Goal: Task Accomplishment & Management: Use online tool/utility

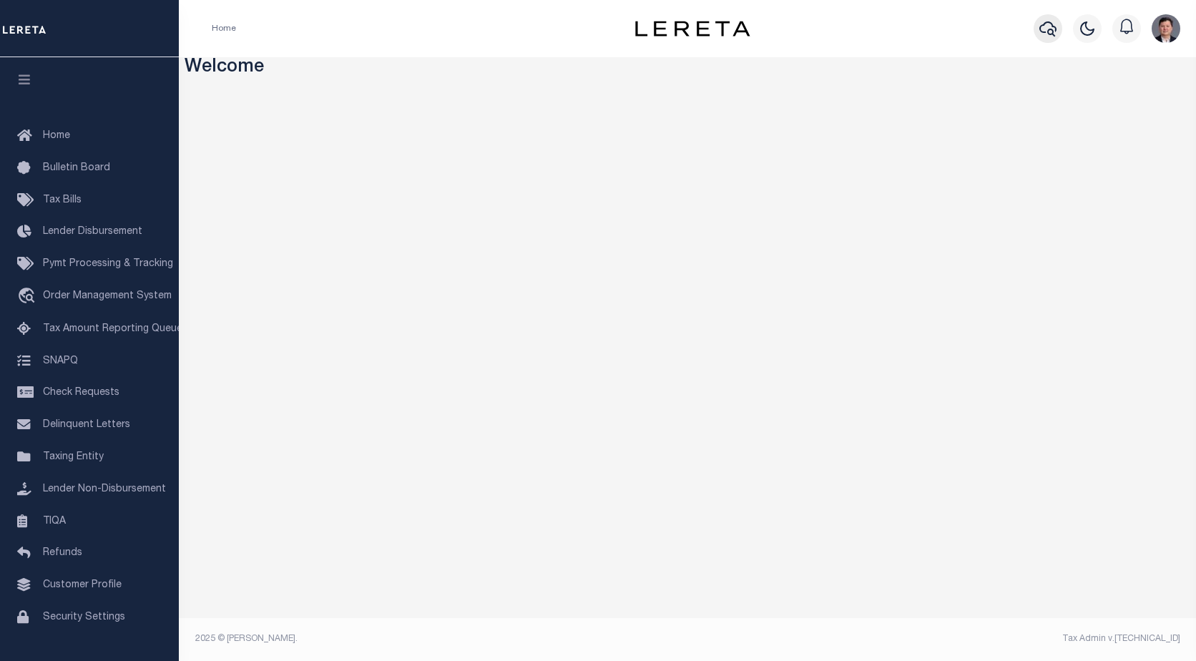
click at [1049, 35] on icon "button" at bounding box center [1047, 28] width 17 height 15
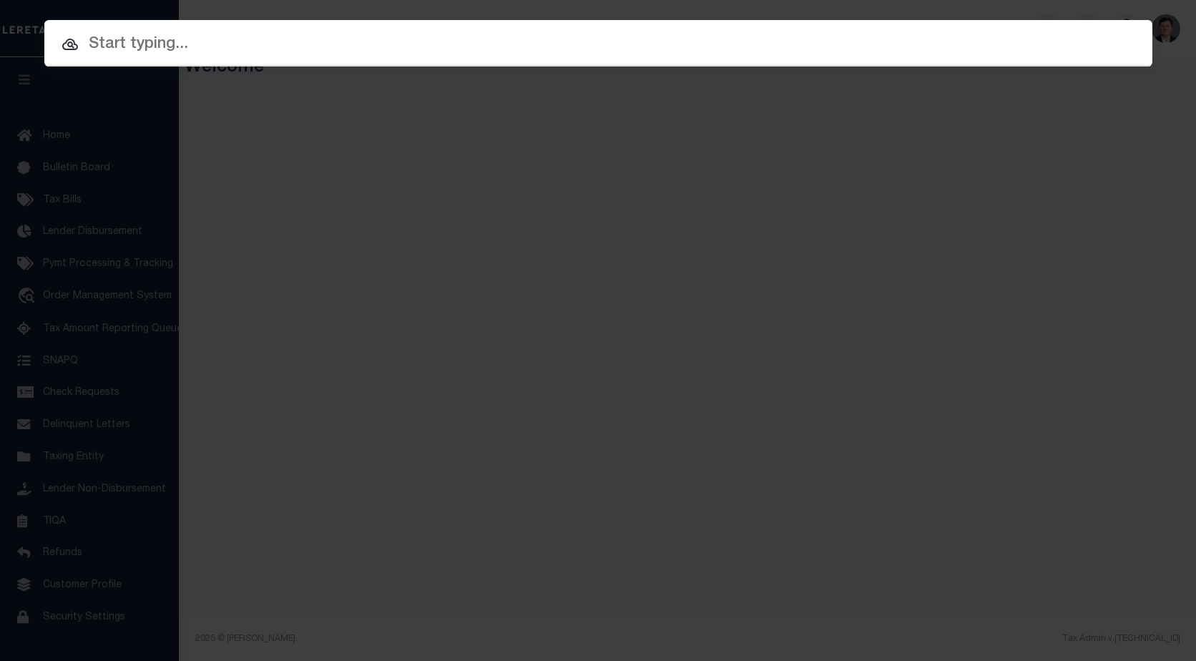
click at [630, 54] on input "text" at bounding box center [598, 44] width 1108 height 25
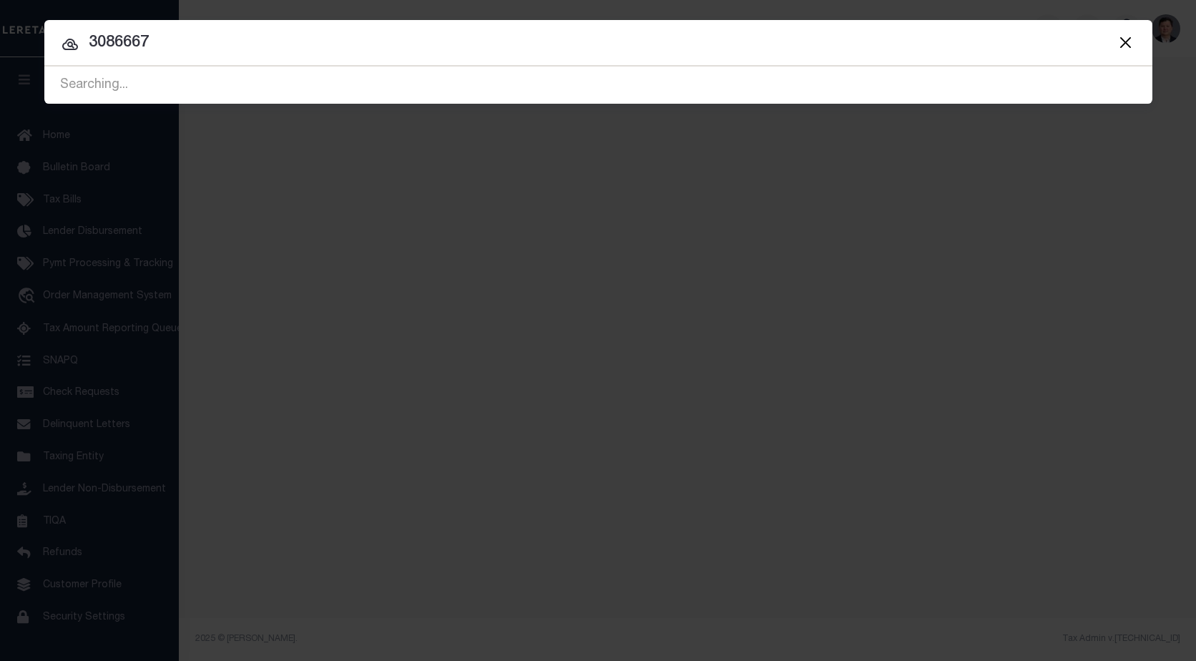
type input "3086667"
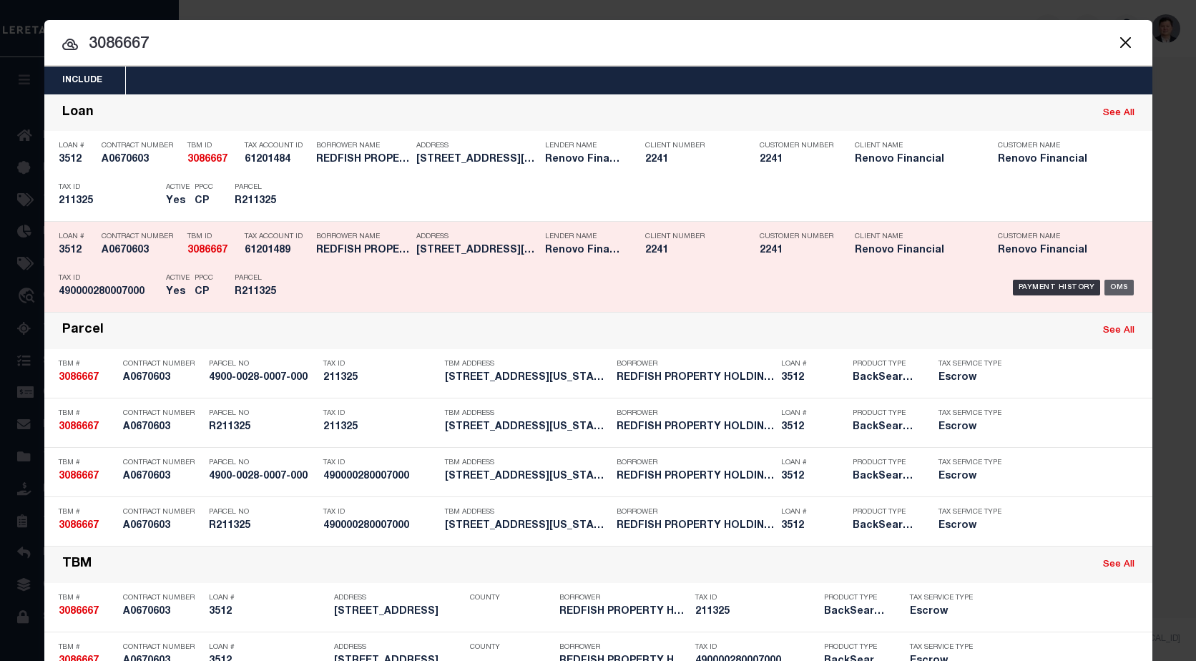
click at [1114, 286] on div "OMS" at bounding box center [1118, 288] width 29 height 16
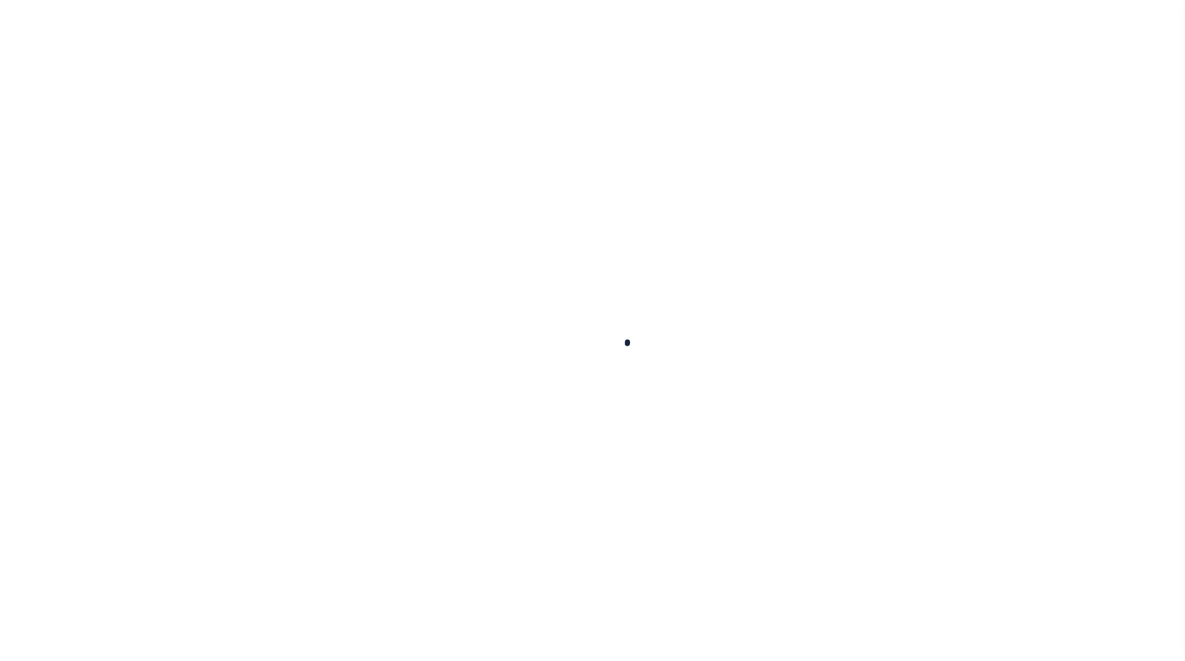
type input "3512"
type input "REDFISH PROPERTY HOLDINGS LLC"
select select
type input "[STREET_ADDRESS]"
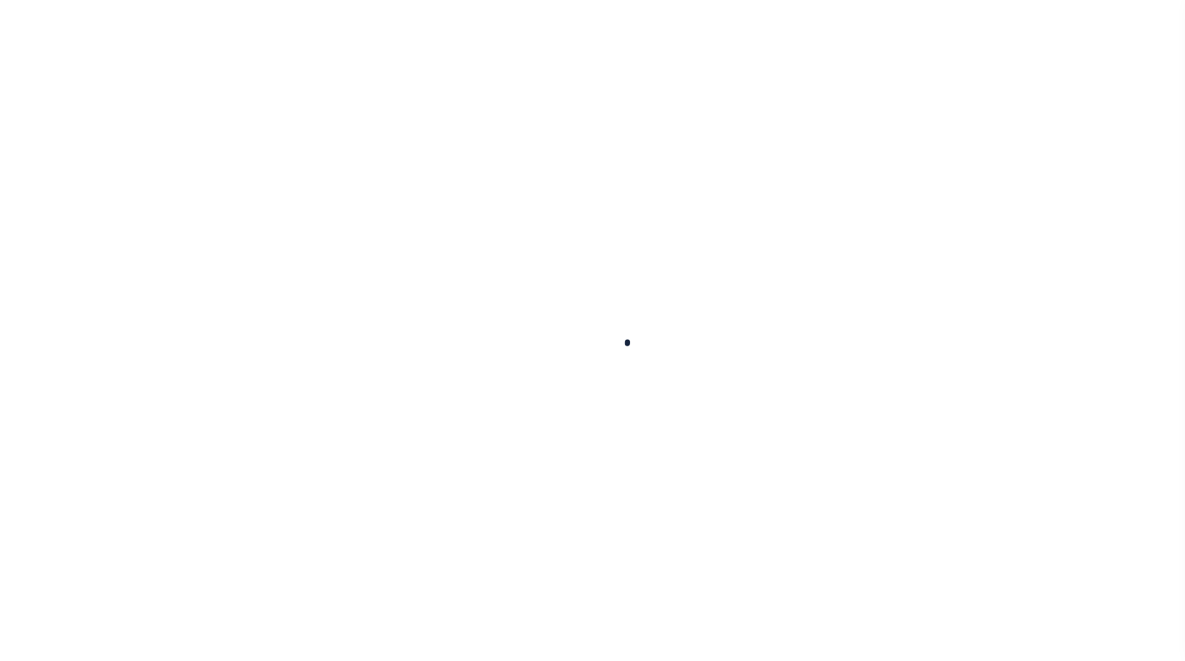
type input "Encino CA 91436"
select select
select select "Escrow"
type input "[STREET_ADDRESS]"
type input "4900-0028-0007-000"
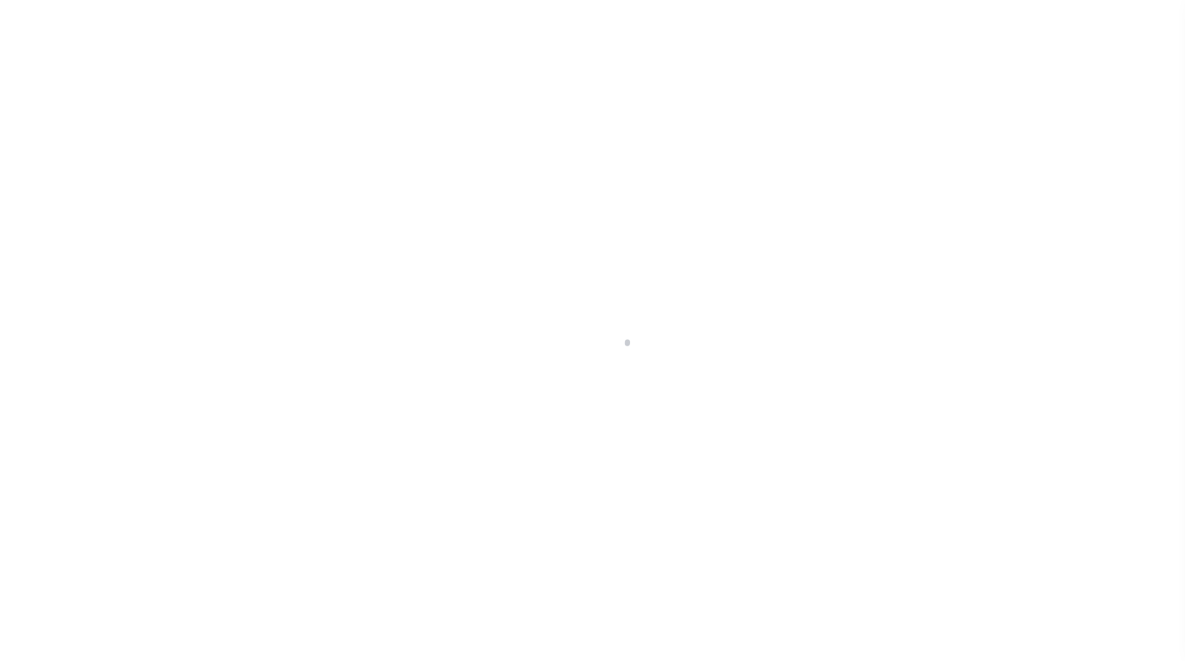
select select
type input "[US_STATE][GEOGRAPHIC_DATA]"
type input "a0k2L00001PfMia"
type input "[GEOGRAPHIC_DATA]"
type textarea "Situs change per client audit"
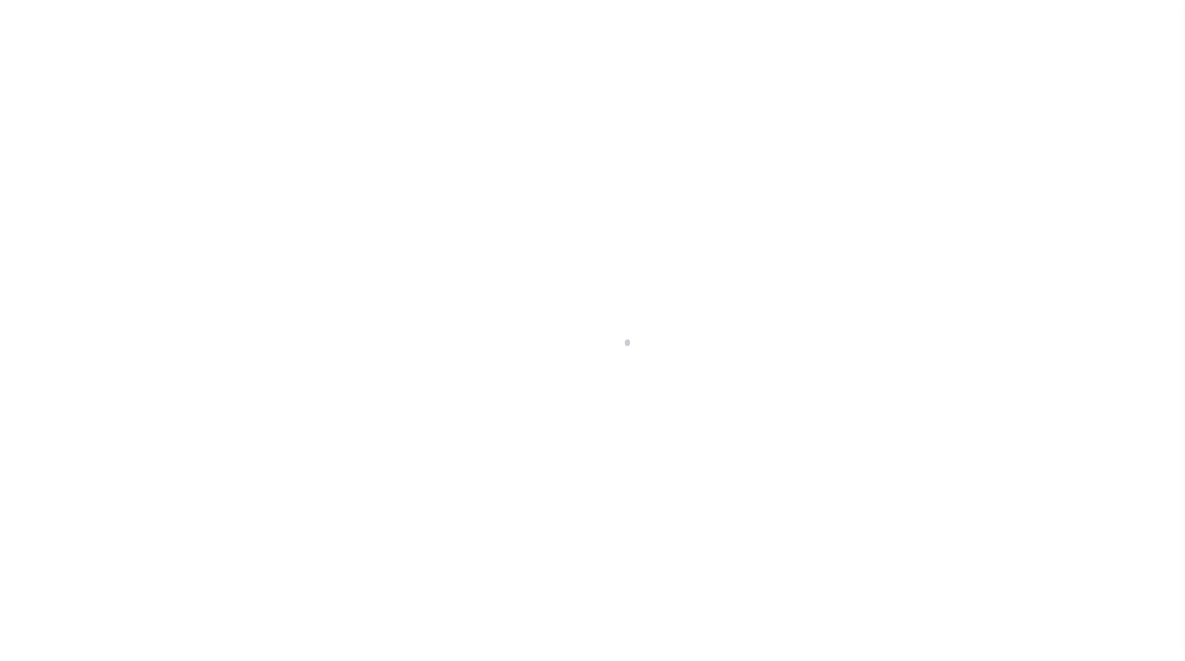
select select "25066"
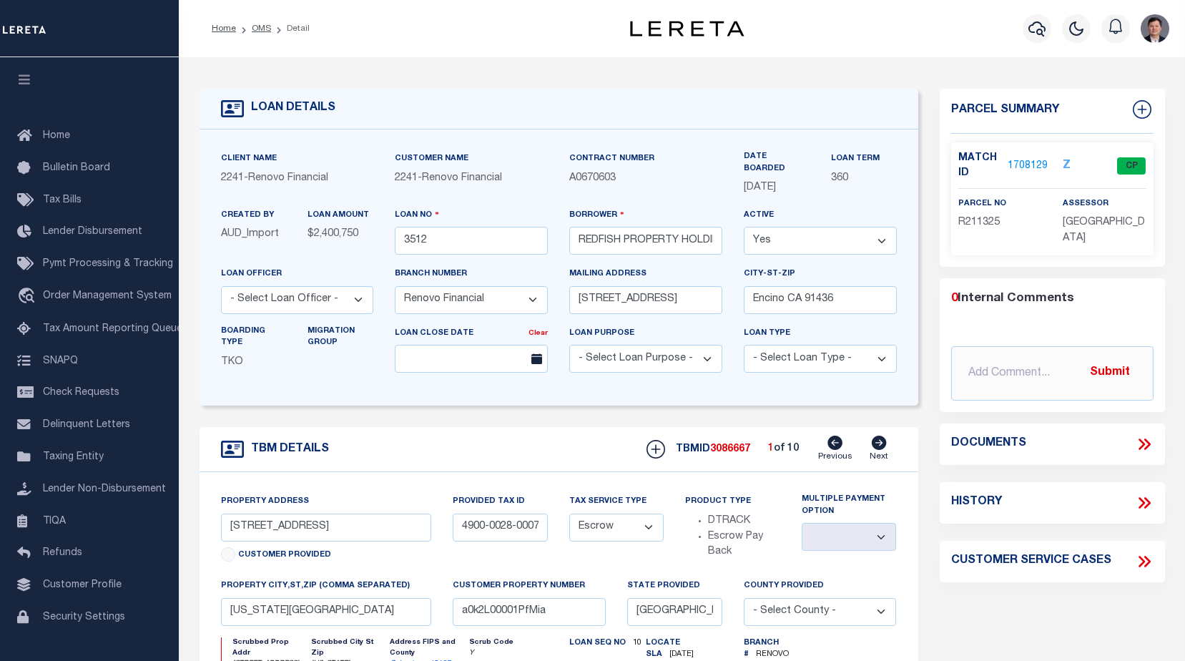
click at [1026, 163] on link "1708129" at bounding box center [1028, 166] width 40 height 15
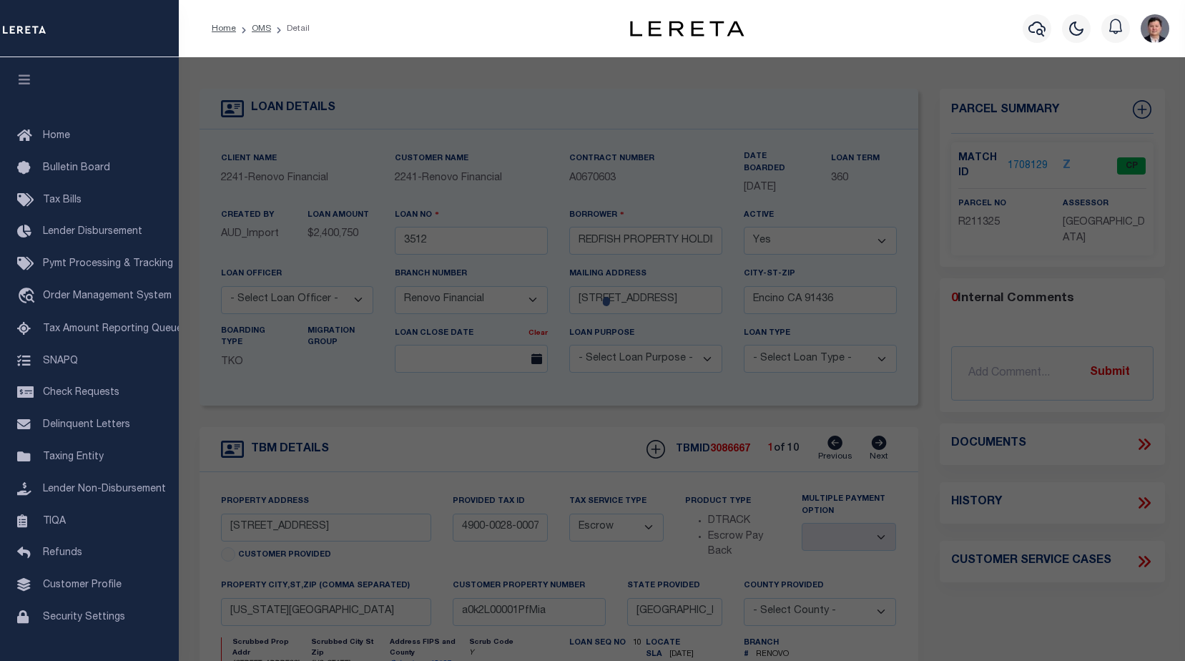
checkbox input "false"
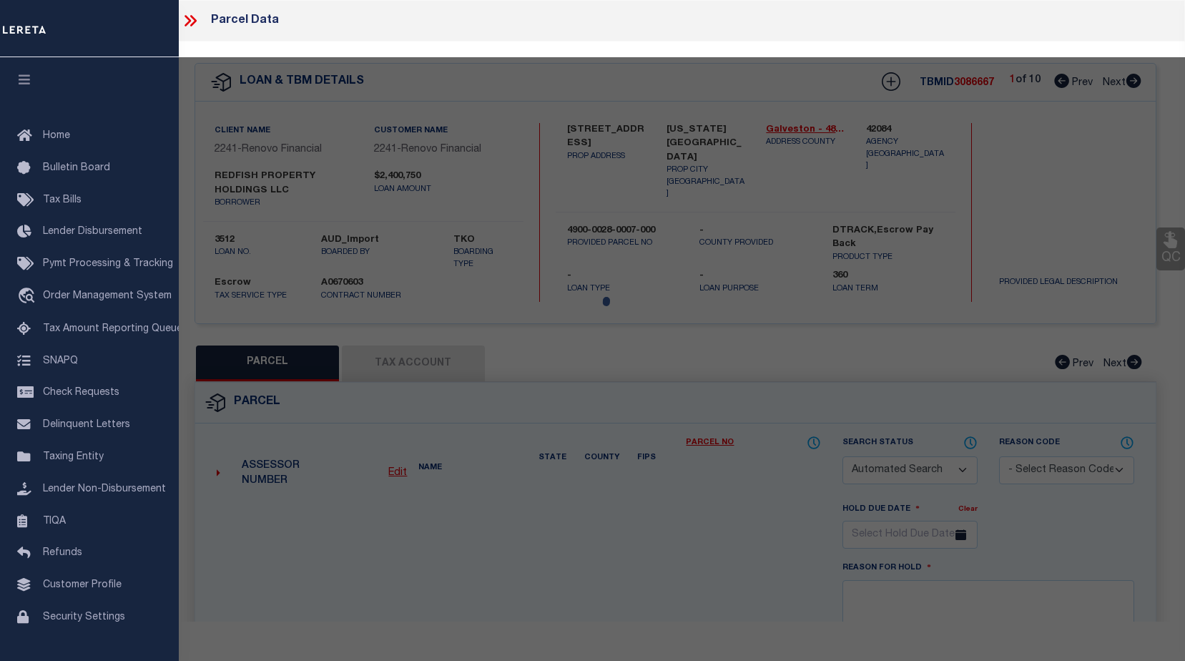
select select "CP"
type input "REDFISH PROPERTY HOLDINGS LLC"
select select
type input "[STREET_ADDRESS]"
checkbox input "false"
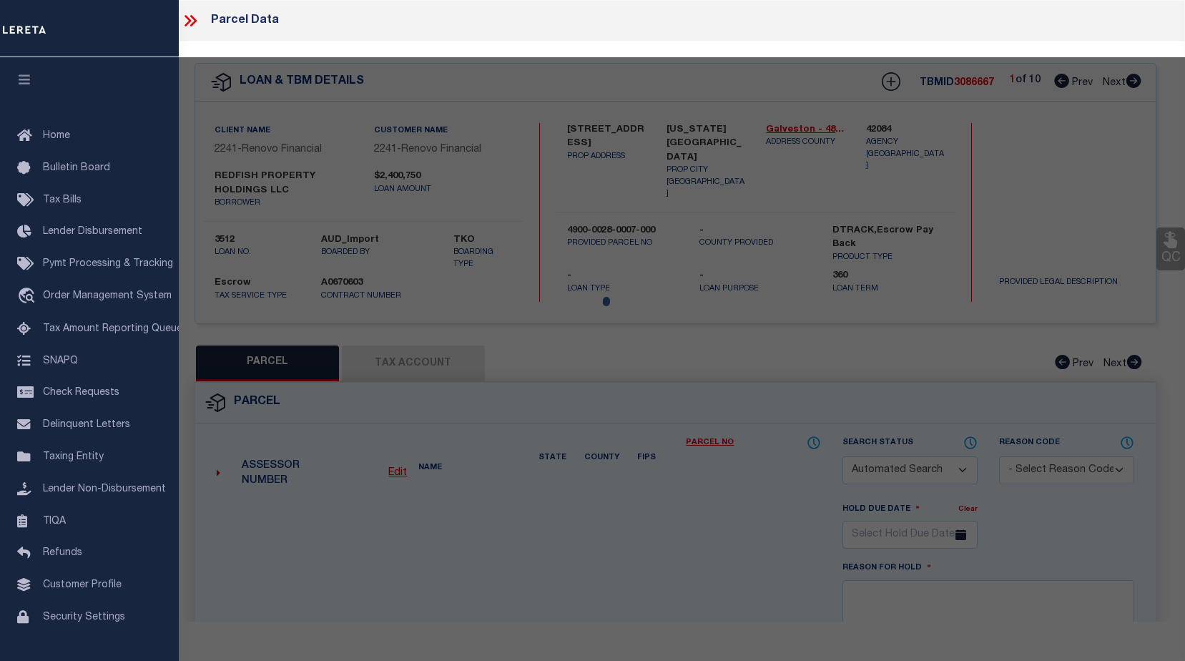
type input "[US_STATE][GEOGRAPHIC_DATA]"
type textarea "ABST 167 PAGE 4 LOT 7 & W 60 FT OF LOT 8 BLK 28 MAINLAND PARK SEC E"
type textarea "Tax ID Special Project"
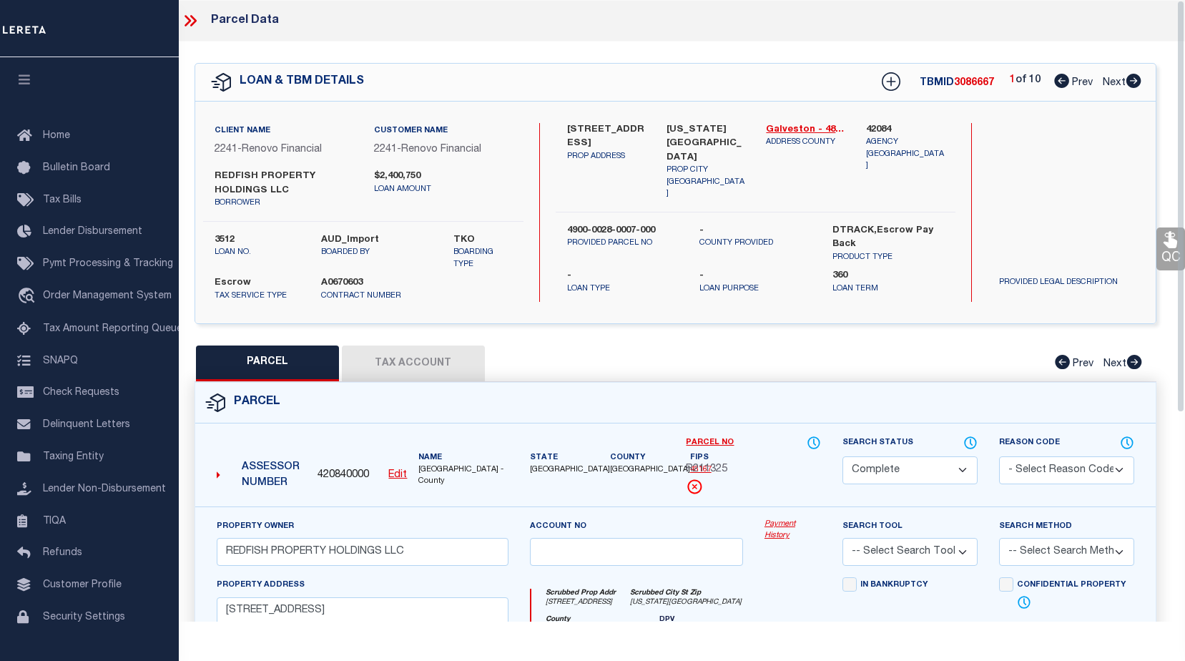
click at [428, 355] on button "Tax Account" at bounding box center [413, 363] width 143 height 36
select select "100"
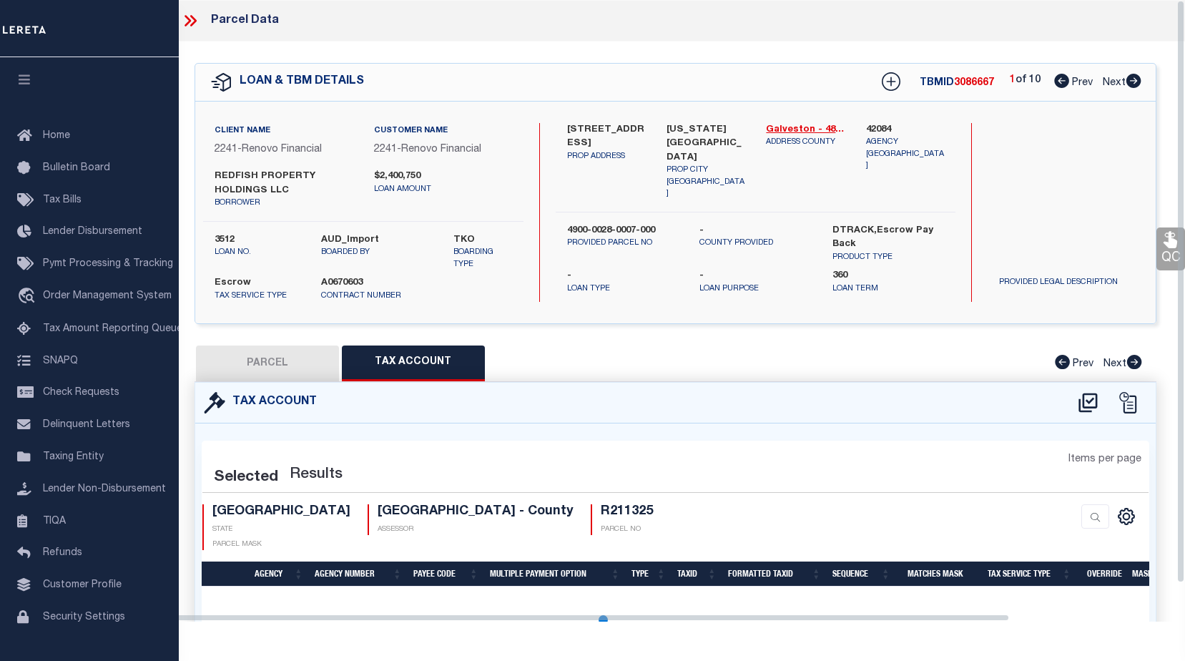
select select "100"
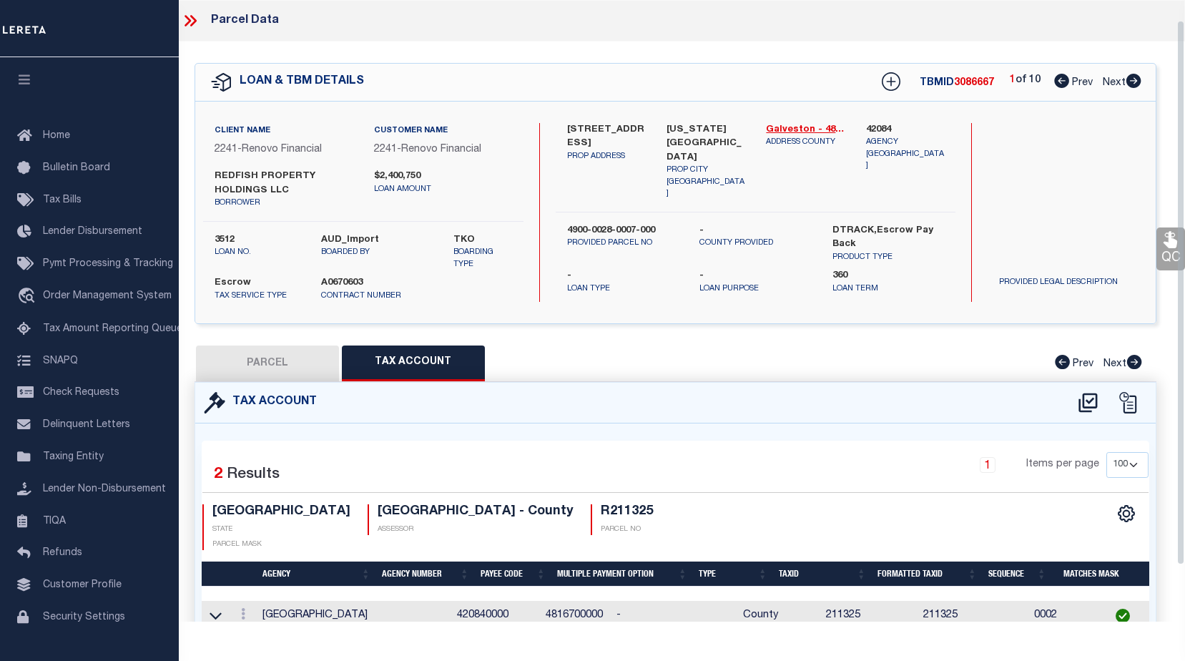
scroll to position [87, 0]
